Goal: Find specific page/section: Find specific page/section

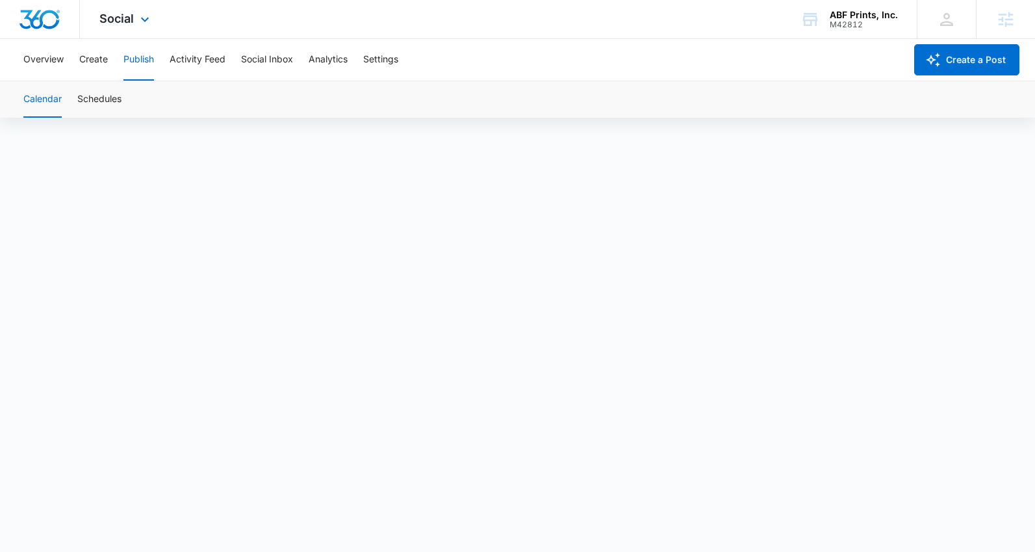
click at [44, 28] on img "Dashboard" at bounding box center [40, 19] width 42 height 19
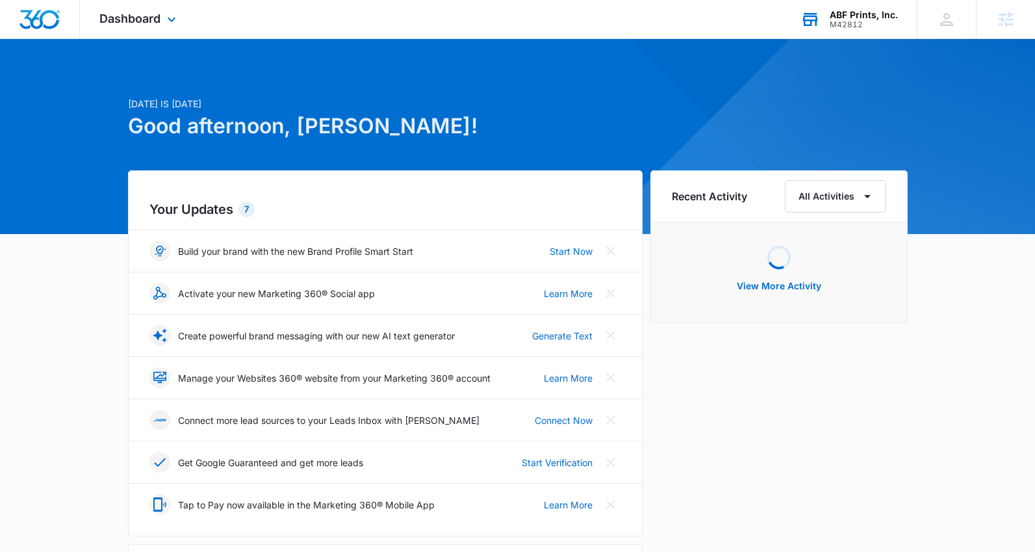
click at [851, 23] on div "M42812" at bounding box center [864, 24] width 68 height 9
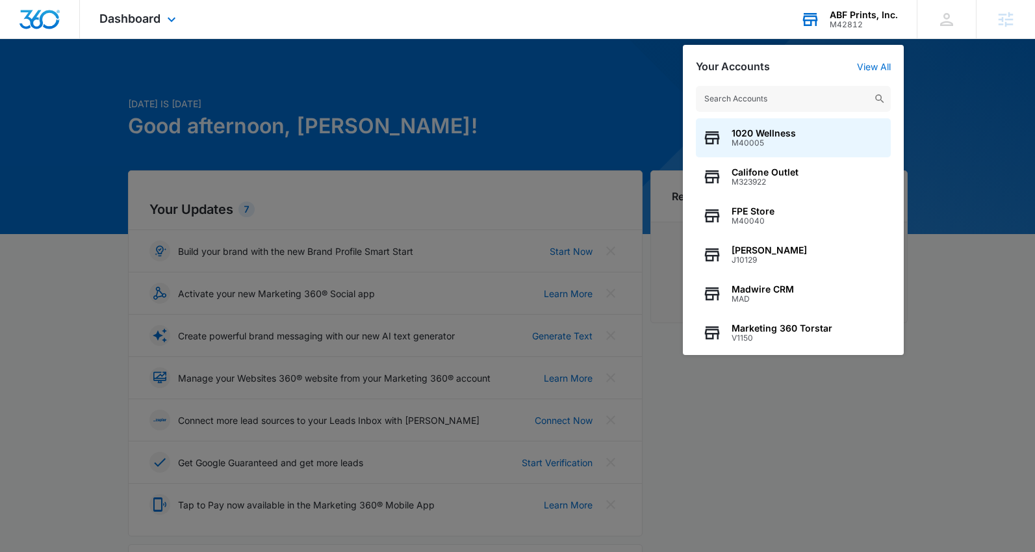
click at [852, 91] on input "text" at bounding box center [793, 99] width 195 height 26
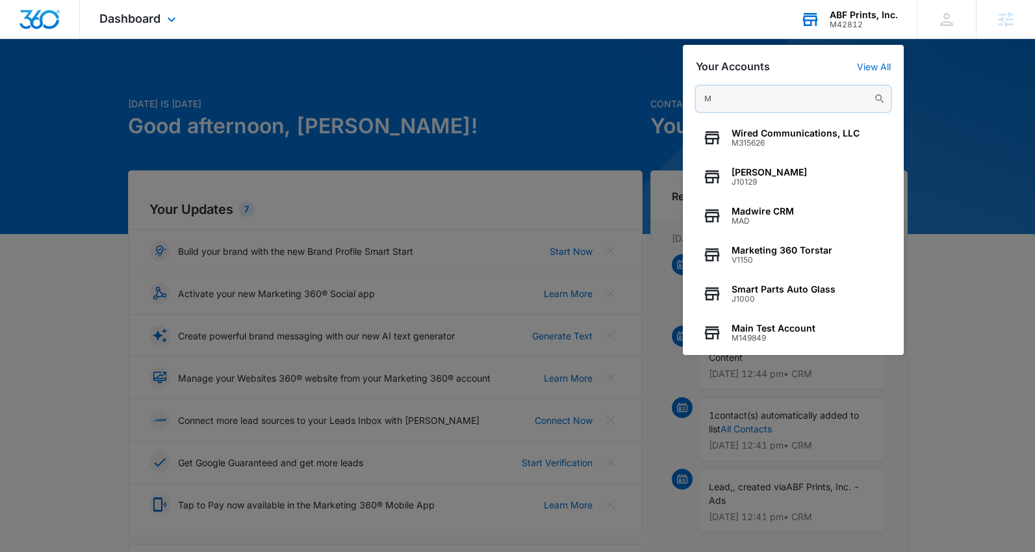
click at [756, 95] on input "M" at bounding box center [793, 99] width 195 height 26
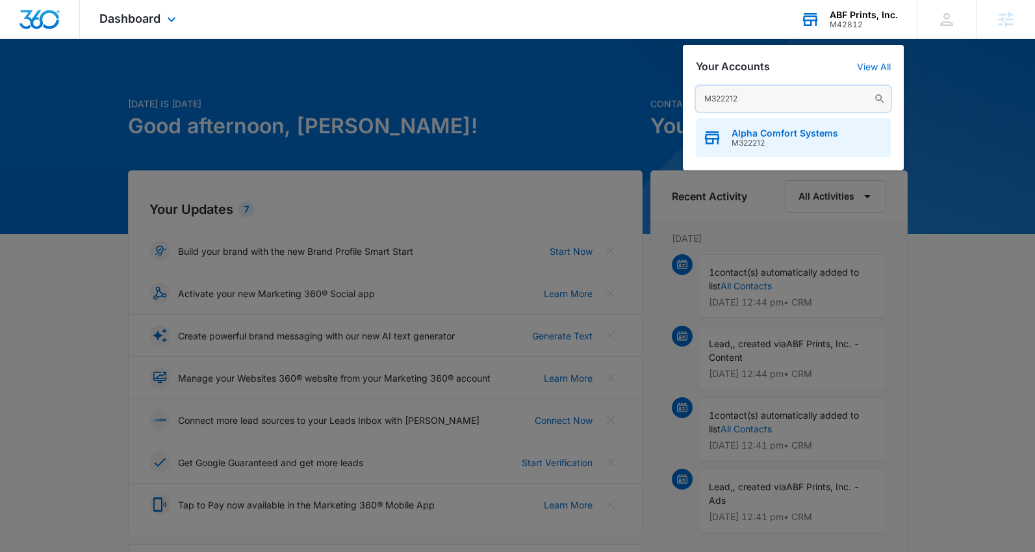
type input "M322212"
click at [763, 131] on span "Alpha Comfort Systems" at bounding box center [785, 133] width 107 height 10
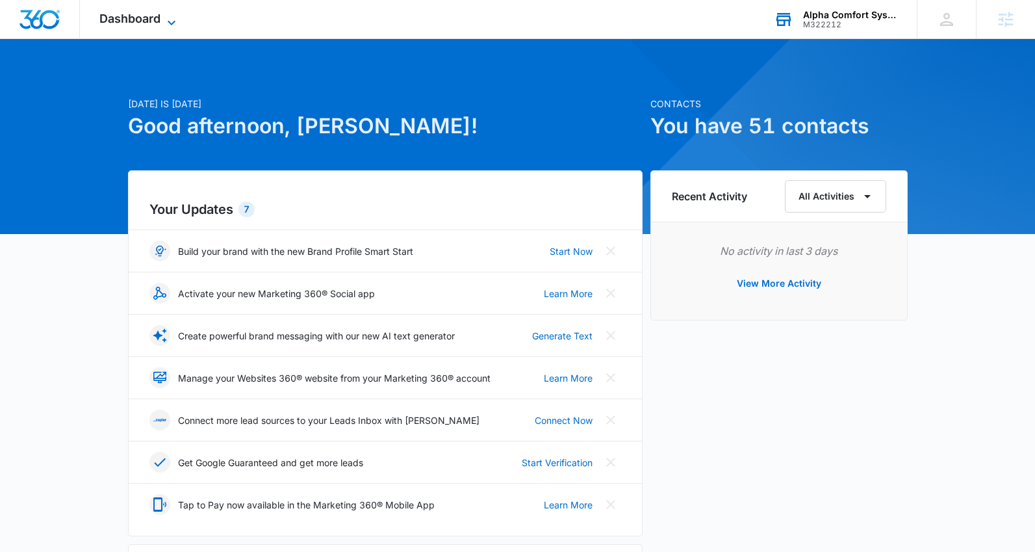
click at [159, 23] on span "Dashboard" at bounding box center [129, 19] width 61 height 14
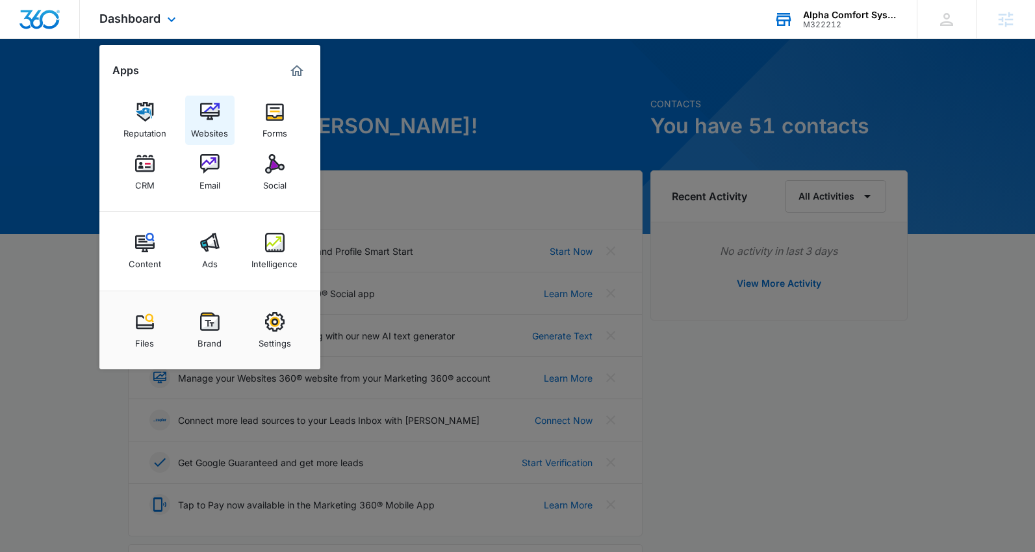
click at [213, 100] on link "Websites" at bounding box center [209, 120] width 49 height 49
